Goal: Task Accomplishment & Management: Complete application form

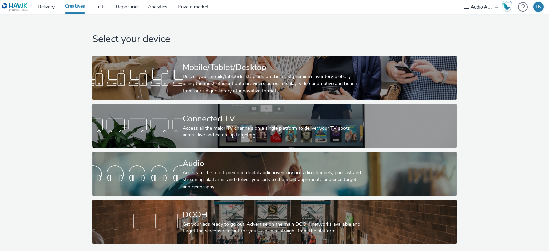
click at [222, 170] on div "Access to the most premium digital audio inventory on radio channels, podcast a…" at bounding box center [273, 180] width 181 height 21
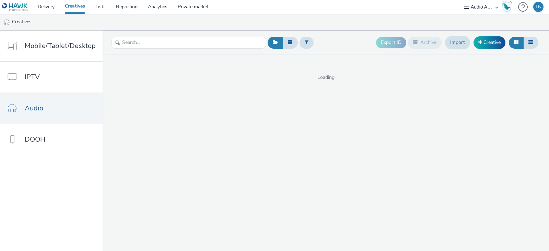
click at [483, 37] on link "Creative" at bounding box center [490, 42] width 32 height 12
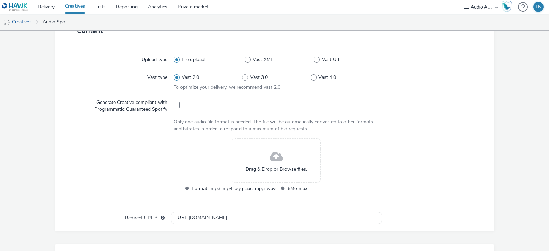
scroll to position [164, 0]
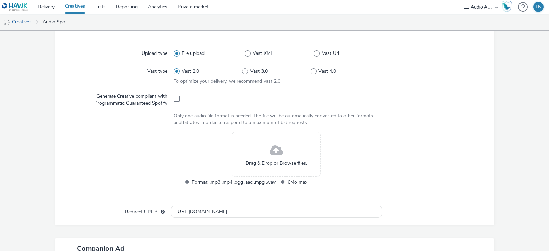
click at [263, 147] on div "Drag & Drop or Browse files." at bounding box center [276, 154] width 89 height 45
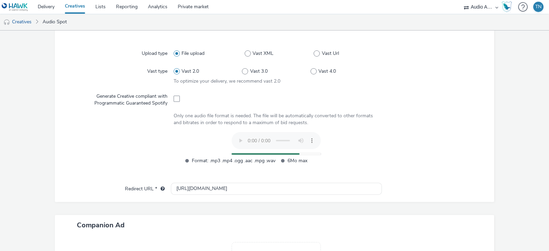
scroll to position [264, 0]
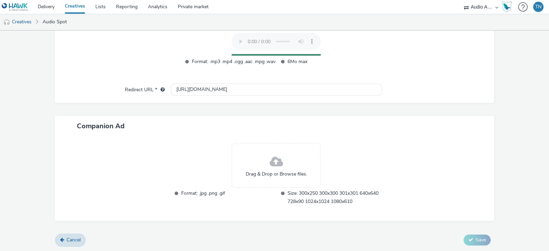
click at [283, 159] on div "Drag & Drop or Browse files." at bounding box center [276, 165] width 89 height 45
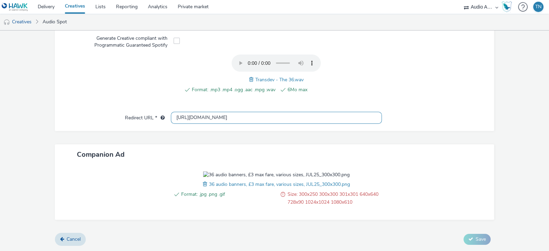
scroll to position [0, 0]
drag, startPoint x: 251, startPoint y: 97, endPoint x: 117, endPoint y: 98, distance: 133.5
click at [117, 112] on div "Redirect URL * https://tabmo.io" at bounding box center [275, 118] width 426 height 12
paste input "www.transdevbus.co.uk/the-harrogate-bus-company/buy-tickets/"
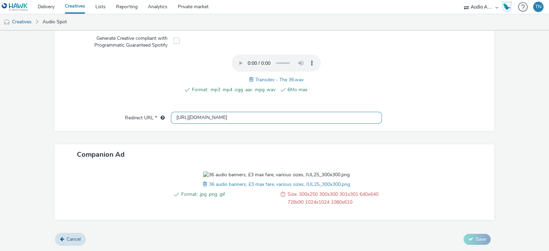
type input "https://www.transdevbus.co.uk/the-harrogate-bus-company/buy-tickets/"
click at [203, 184] on span at bounding box center [206, 185] width 6 height 8
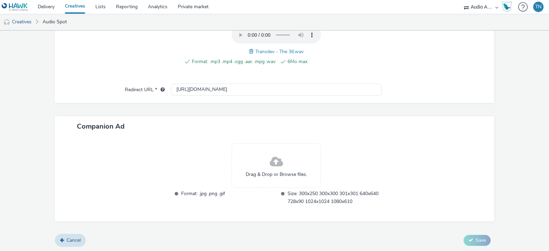
click at [264, 160] on div "Drag & Drop or Browse files." at bounding box center [276, 165] width 89 height 45
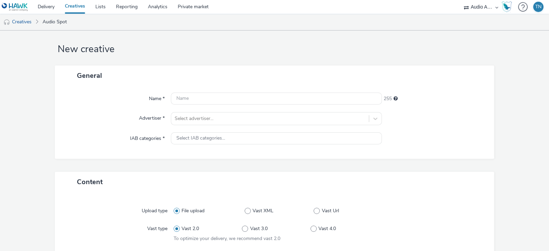
scroll to position [3, 0]
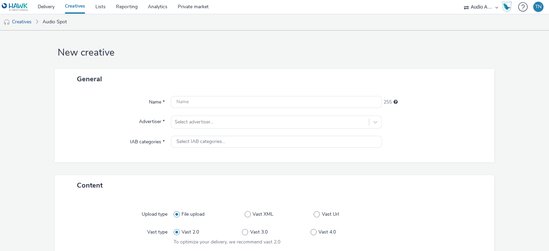
click at [267, 110] on div "Name * 255 Advertiser * Select advertiser... IAB categories * Select IAB catego…" at bounding box center [274, 125] width 439 height 73
click at [260, 116] on div "Select advertiser..." at bounding box center [276, 122] width 211 height 13
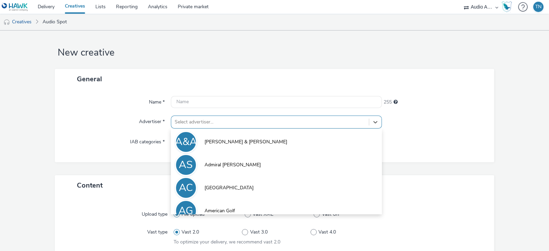
scroll to position [17, 0]
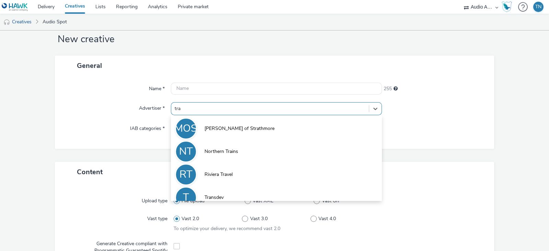
type input "tran"
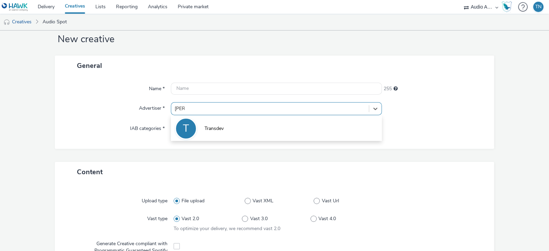
click at [243, 124] on li "T Transdev" at bounding box center [276, 128] width 211 height 23
type input "http://www.transdevbus.co.uk"
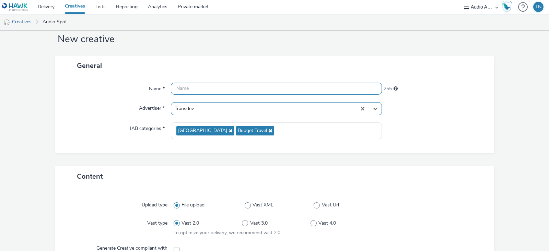
click at [229, 91] on input "text" at bounding box center [276, 89] width 211 height 12
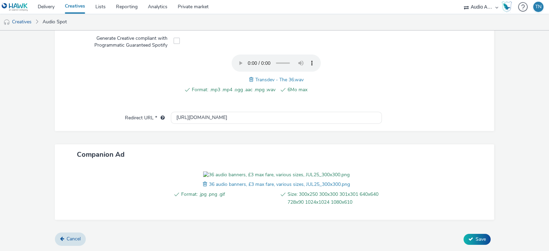
type input "Transdev_Route36"
click at [477, 236] on span "Save" at bounding box center [481, 239] width 10 height 7
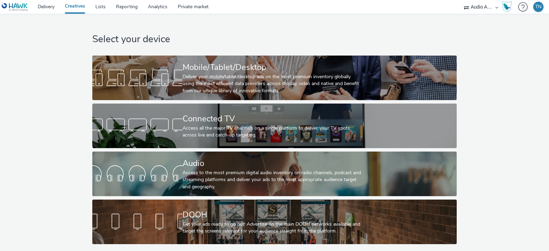
click at [211, 179] on div "Access to the most premium digital audio inventory on radio channels, podcast a…" at bounding box center [273, 180] width 181 height 21
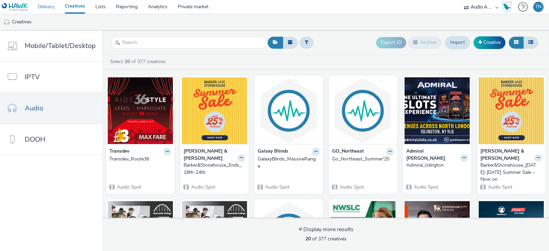
click at [56, 6] on link "Delivery" at bounding box center [46, 7] width 27 height 14
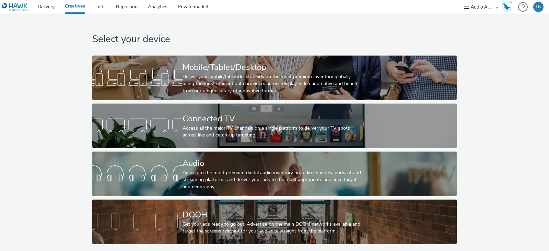
click at [308, 158] on div "Audio" at bounding box center [273, 164] width 181 height 12
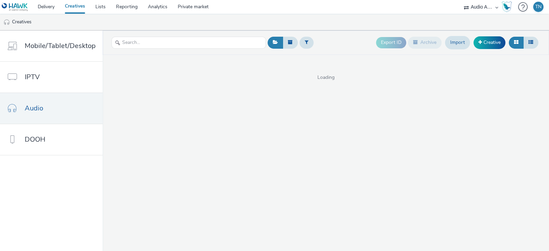
click at [488, 38] on link "Creative" at bounding box center [490, 42] width 32 height 12
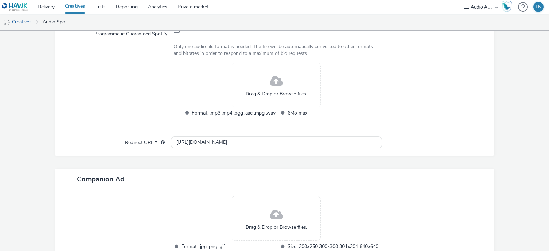
scroll to position [247, 0]
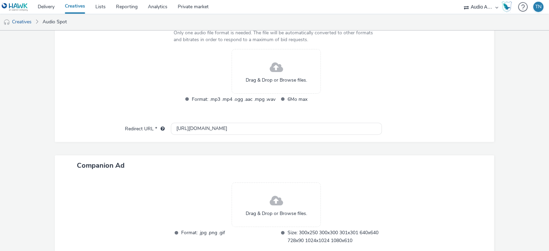
click at [288, 191] on div "Drag & Drop or Browse files." at bounding box center [276, 205] width 89 height 45
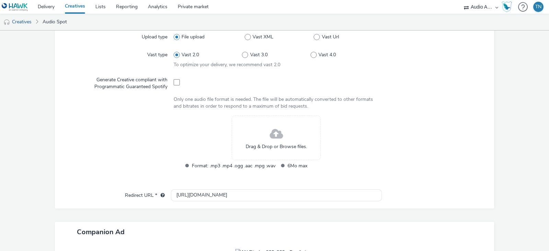
scroll to position [178, 0]
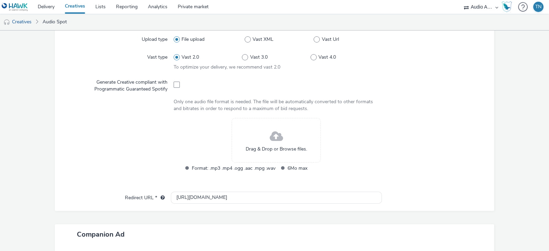
click at [280, 139] on div "Drag & Drop or Browse files." at bounding box center [276, 140] width 89 height 45
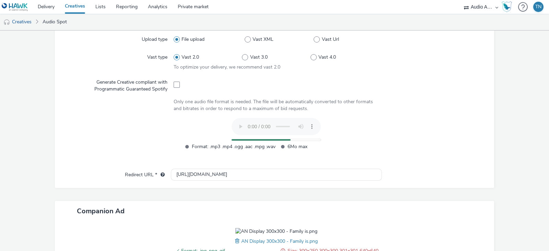
scroll to position [274, 0]
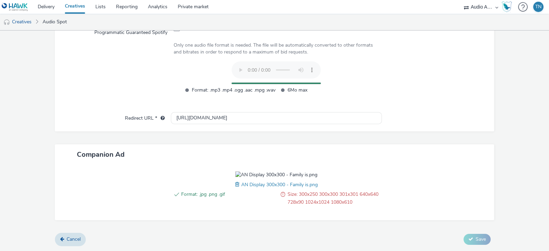
click at [235, 184] on span at bounding box center [238, 185] width 6 height 8
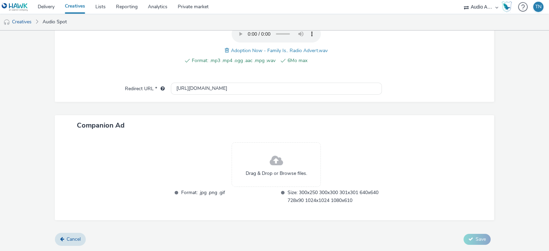
scroll to position [251, 0]
click at [266, 168] on div "Drag & Drop or Browse files." at bounding box center [276, 165] width 89 height 45
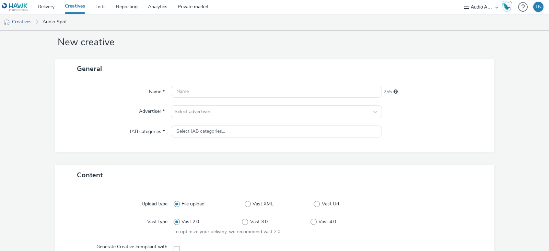
click at [235, 116] on div "Select advertiser..." at bounding box center [276, 111] width 211 height 13
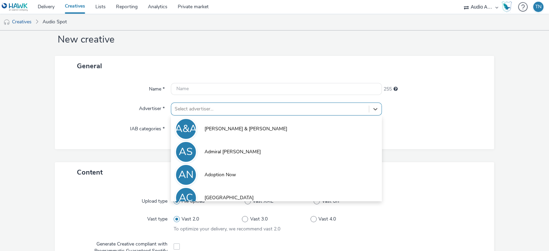
scroll to position [17, 0]
click at [220, 167] on li "AN Adoption Now" at bounding box center [276, 174] width 211 height 23
type input "http://adoptionnow.org.uk"
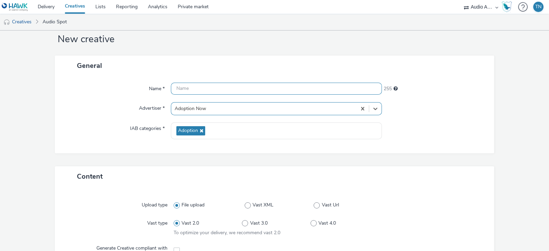
click at [223, 92] on input "text" at bounding box center [276, 89] width 211 height 12
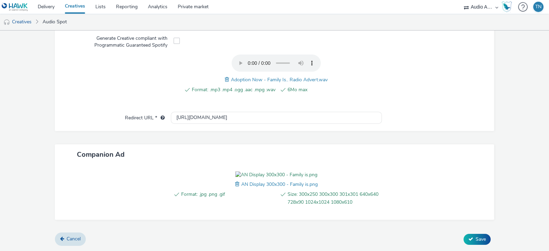
scroll to position [265, 0]
type input "AdoptionNow_FamilyIs"
click at [476, 239] on span "Save" at bounding box center [481, 239] width 10 height 7
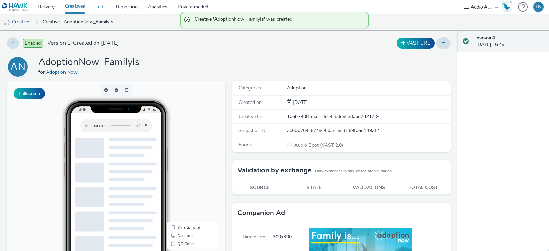
click at [101, 13] on link "Lists" at bounding box center [100, 7] width 21 height 14
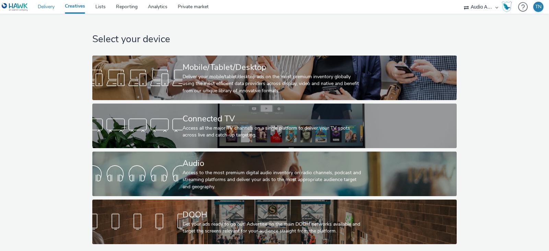
click at [48, 10] on link "Delivery" at bounding box center [46, 7] width 27 height 14
